Goal: Find specific page/section: Find specific page/section

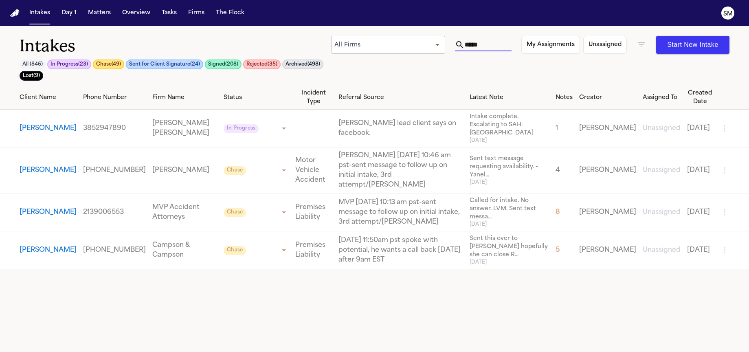
drag, startPoint x: 490, startPoint y: 46, endPoint x: 370, endPoint y: 20, distance: 122.5
click at [370, 20] on div "**********" at bounding box center [374, 176] width 749 height 352
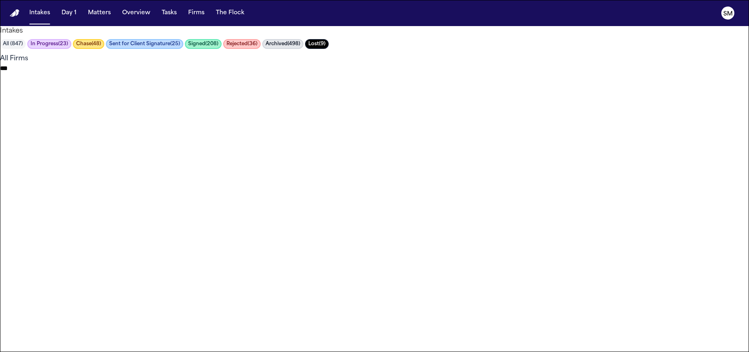
type input "******"
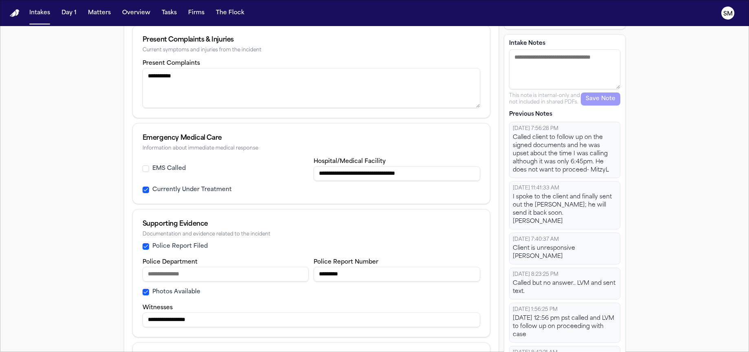
scroll to position [354, 0]
